Goal: Task Accomplishment & Management: Manage account settings

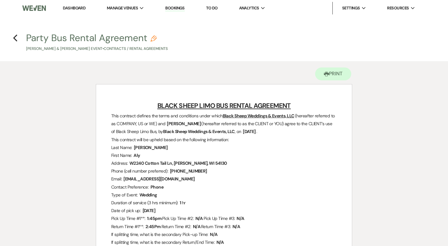
click at [75, 4] on li "Dashboard" at bounding box center [74, 8] width 29 height 13
click at [73, 8] on link "Dashboard" at bounding box center [74, 7] width 23 height 5
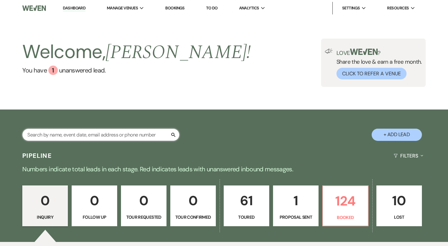
click at [48, 137] on input "text" at bounding box center [100, 135] width 157 height 12
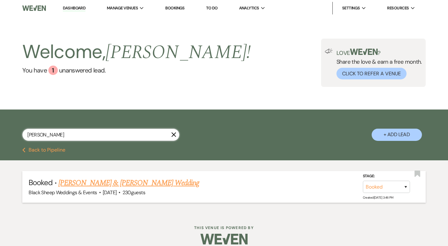
type input "butry"
click at [81, 182] on link "Grace Butry & Joel Kerkhoff's Wedding" at bounding box center [128, 182] width 141 height 11
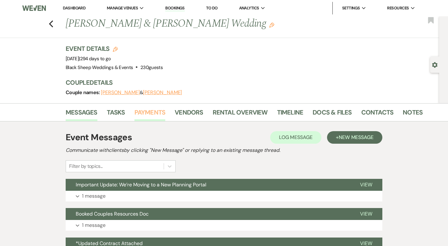
click at [152, 113] on link "Payments" at bounding box center [149, 114] width 31 height 14
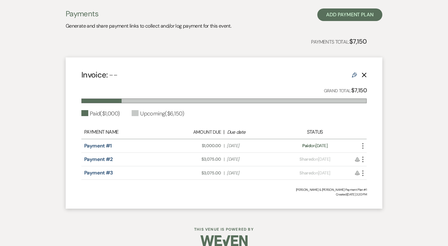
scroll to position [135, 0]
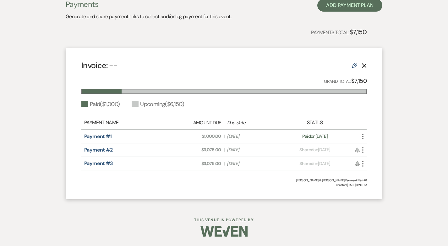
click at [365, 150] on icon "More" at bounding box center [363, 150] width 8 height 8
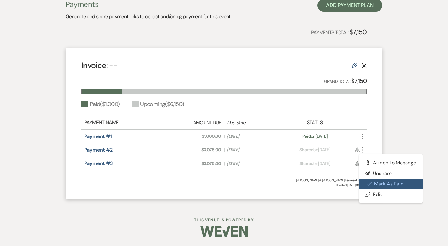
click at [381, 184] on button "Check Mark Mark as Paid" at bounding box center [390, 184] width 63 height 11
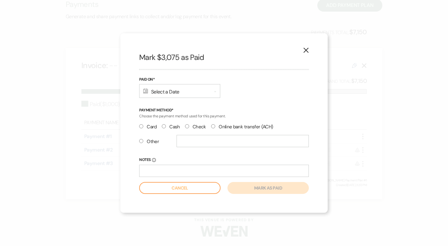
click at [170, 91] on div "Calendar Select a Date Expand" at bounding box center [179, 91] width 81 height 14
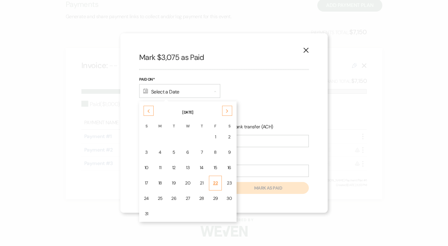
click at [213, 184] on div "22" at bounding box center [215, 183] width 5 height 7
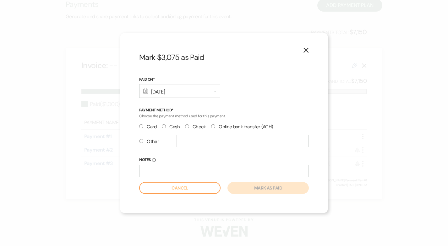
click at [187, 126] on input "Check" at bounding box center [187, 126] width 4 height 4
radio input "true"
click at [152, 171] on input "Notes Info" at bounding box center [224, 171] width 170 height 12
type input "V"
type input "Check# 1002"
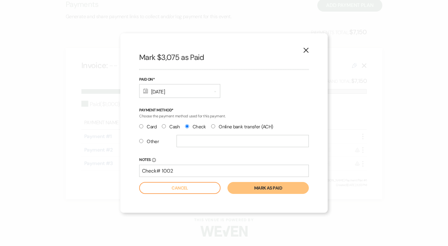
click at [267, 188] on button "Mark as paid" at bounding box center [267, 188] width 81 height 12
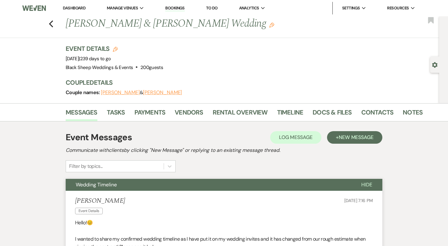
click at [75, 7] on link "Dashboard" at bounding box center [74, 7] width 23 height 5
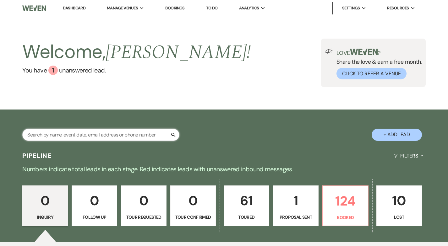
click at [58, 132] on input "text" at bounding box center [100, 135] width 157 height 12
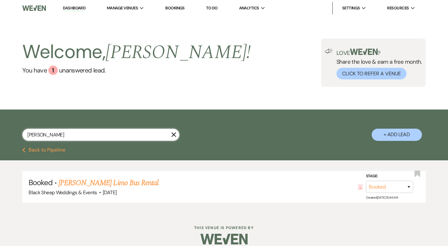
type input "conard"
click at [76, 183] on link "Hollie Conard's Limo Bus Rental" at bounding box center [108, 182] width 100 height 11
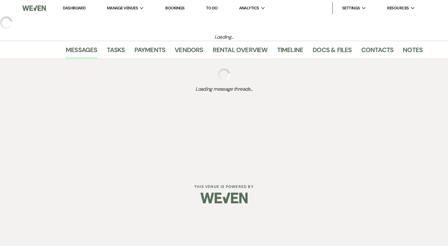
select select "12"
select select "13"
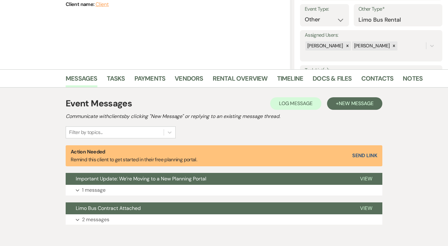
scroll to position [117, 0]
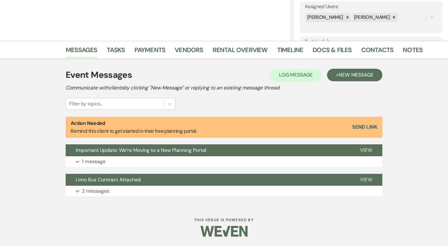
click at [146, 43] on div "Messages Tasks Payments Vendors Rental Overview Timeline Docs & Files Contacts …" at bounding box center [224, 50] width 448 height 18
click at [144, 50] on link "Payments" at bounding box center [149, 52] width 31 height 14
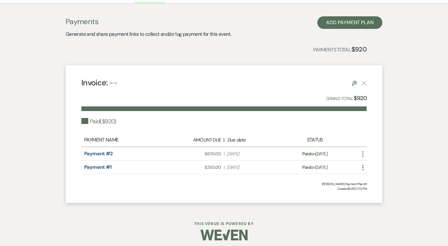
scroll to position [176, 0]
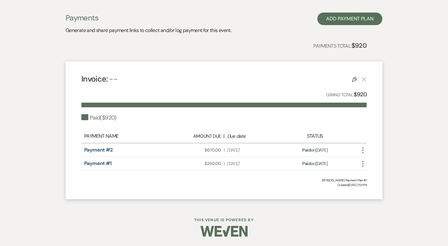
click at [342, 162] on div "Payment status: Paid on Jul 17, 2025" at bounding box center [315, 163] width 70 height 7
click at [360, 151] on icon "More" at bounding box center [363, 151] width 8 height 8
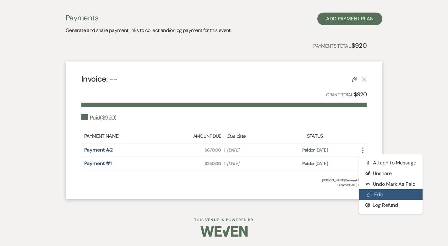
click at [371, 194] on use at bounding box center [369, 194] width 5 height 5
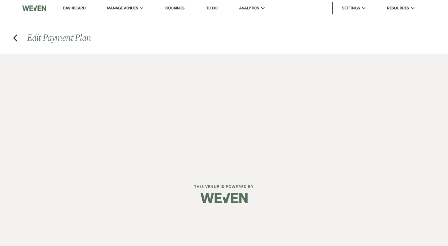
select select "1"
select select "true"
select select "1"
select select "true"
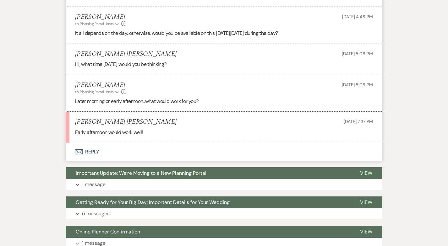
scroll to position [517, 0]
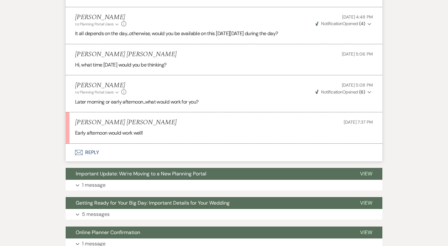
click at [86, 154] on button "Envelope Reply" at bounding box center [224, 153] width 317 height 18
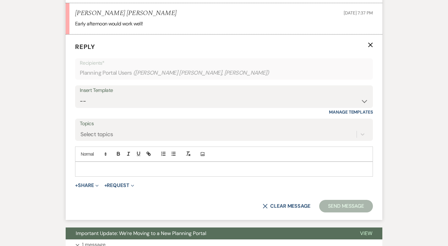
scroll to position [630, 0]
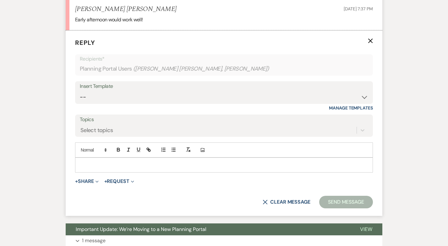
click at [91, 160] on div at bounding box center [223, 165] width 297 height 14
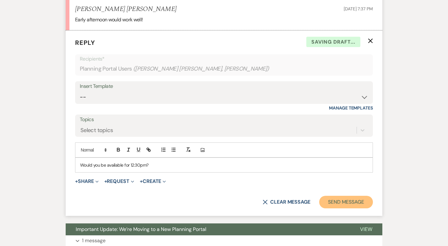
click at [347, 205] on button "Send Message" at bounding box center [346, 202] width 54 height 13
